Goal: Task Accomplishment & Management: Manage account settings

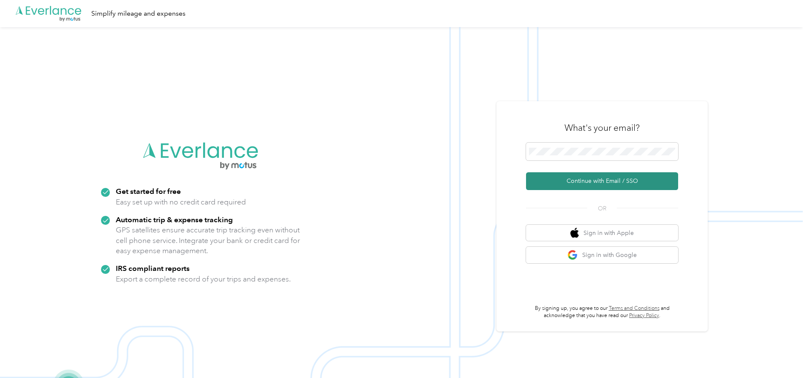
click at [579, 179] on button "Continue with Email / SSO" at bounding box center [602, 181] width 152 height 18
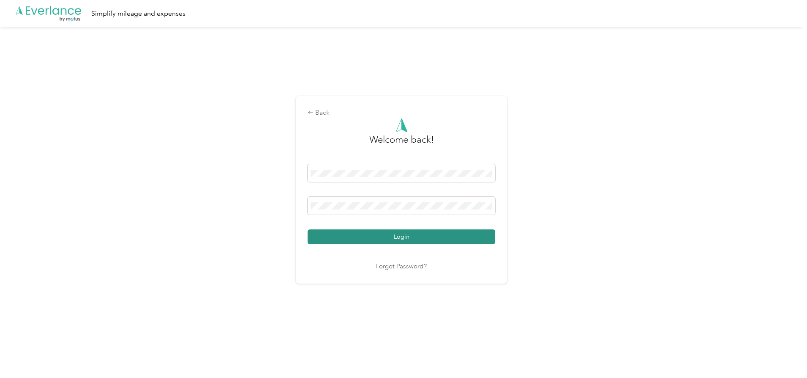
click at [336, 239] on button "Login" at bounding box center [402, 236] width 188 height 15
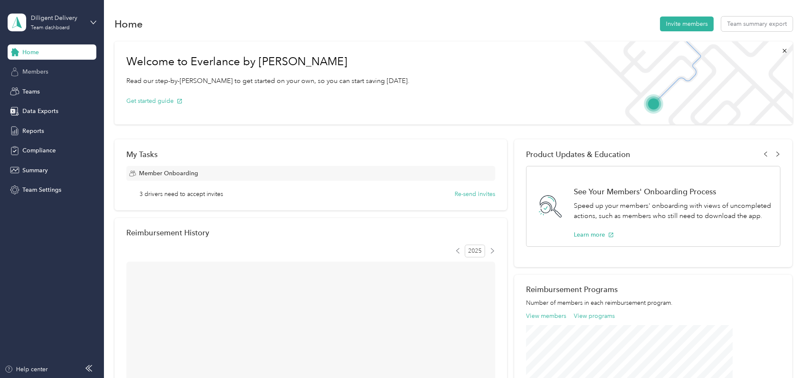
click at [36, 75] on span "Members" at bounding box center [35, 71] width 26 height 9
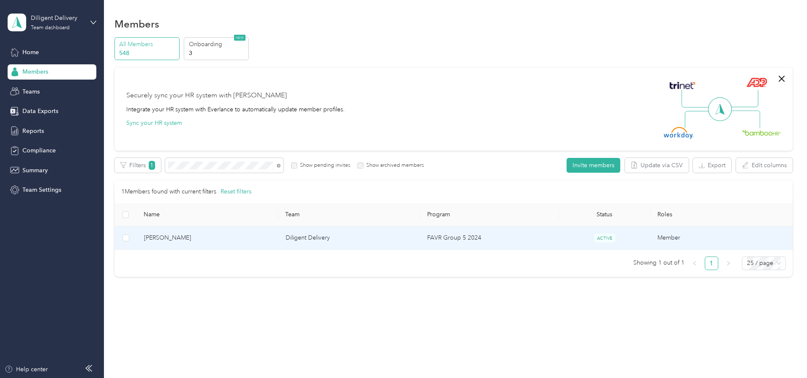
click at [445, 236] on td "FAVR Group 5 2024" at bounding box center [490, 237] width 138 height 23
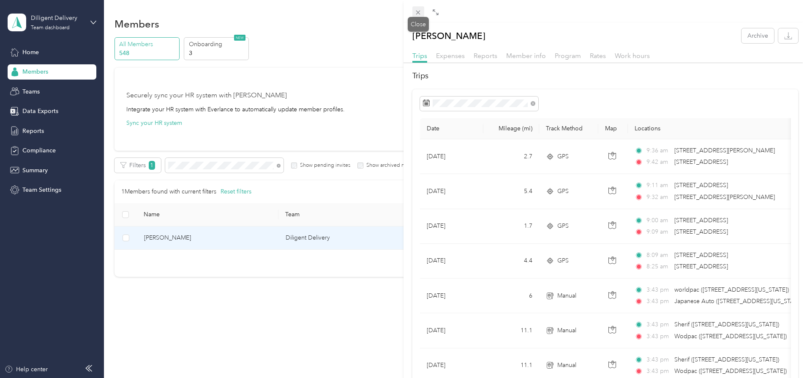
click at [417, 12] on icon at bounding box center [418, 12] width 7 height 7
